Goal: Navigation & Orientation: Find specific page/section

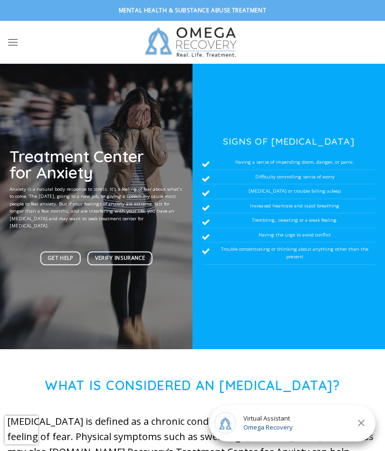
click at [8, 38] on icon "Menu" at bounding box center [12, 42] width 11 height 14
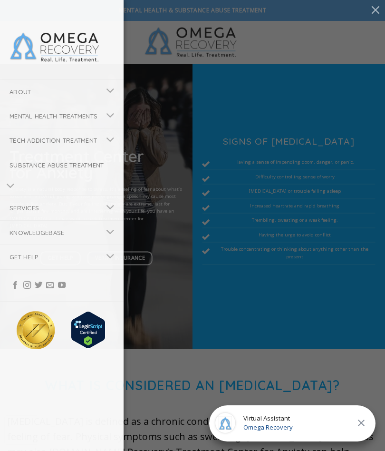
click at [32, 86] on link "About" at bounding box center [50, 92] width 100 height 24
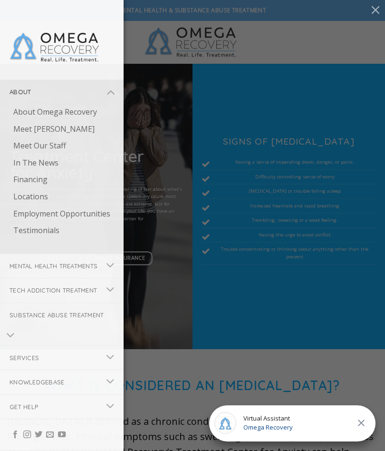
click at [83, 114] on link "About Omega Recovery" at bounding box center [64, 112] width 120 height 17
click at [76, 115] on link "About Omega Recovery" at bounding box center [64, 112] width 120 height 17
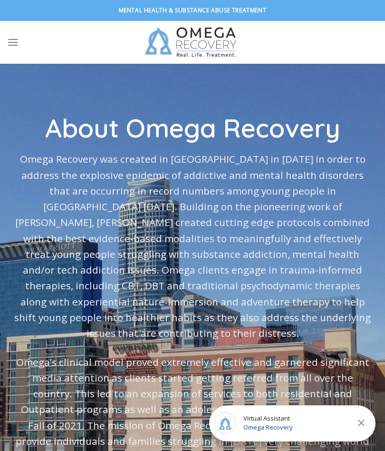
click at [16, 50] on link "Menu" at bounding box center [12, 41] width 11 height 23
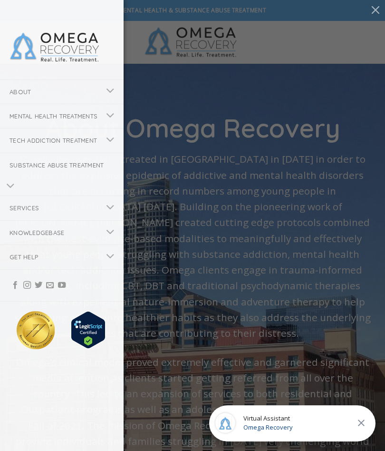
click at [100, 126] on button "Toggle" at bounding box center [110, 116] width 21 height 19
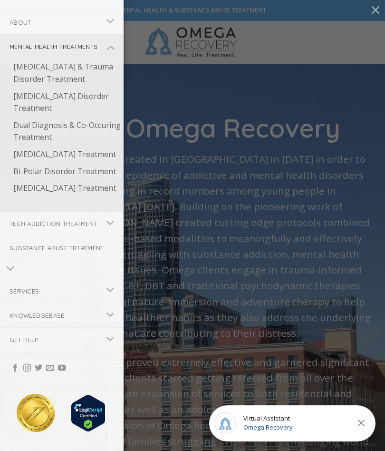
scroll to position [78, 0]
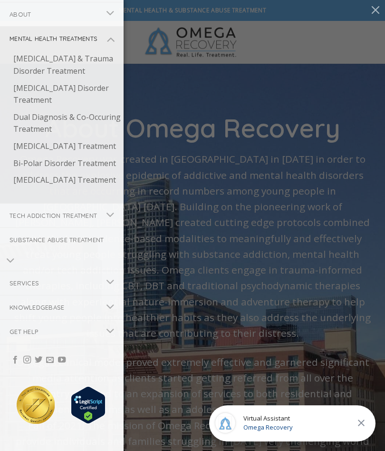
click at [106, 290] on icon "Toggle" at bounding box center [110, 282] width 9 height 16
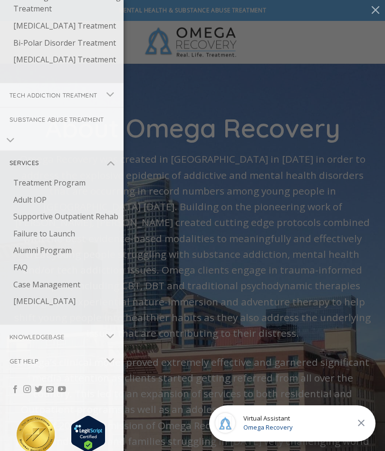
scroll to position [198, 0]
click at [71, 208] on link "Adult IOP" at bounding box center [64, 199] width 120 height 17
click at [79, 191] on link "Treatment Program" at bounding box center [64, 182] width 120 height 17
click at [96, 191] on link "Treatment Program" at bounding box center [64, 182] width 120 height 17
click at [104, 208] on link "Adult IOP" at bounding box center [64, 199] width 120 height 17
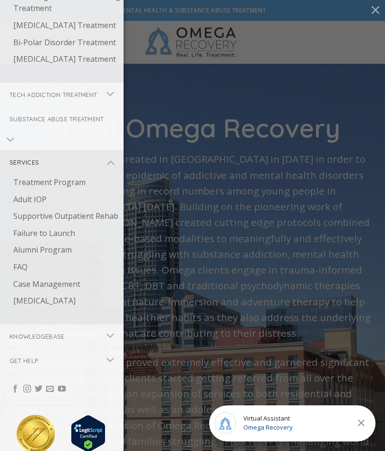
click at [64, 191] on link "Treatment Program" at bounding box center [64, 182] width 120 height 17
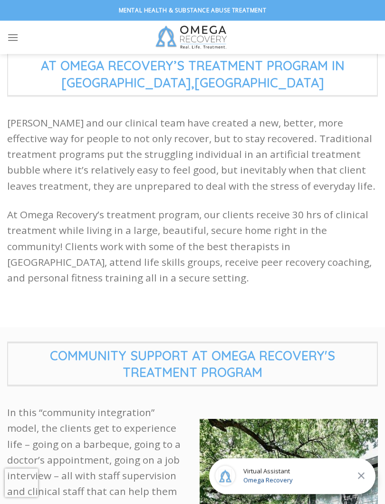
scroll to position [217, 0]
